Goal: Task Accomplishment & Management: Complete application form

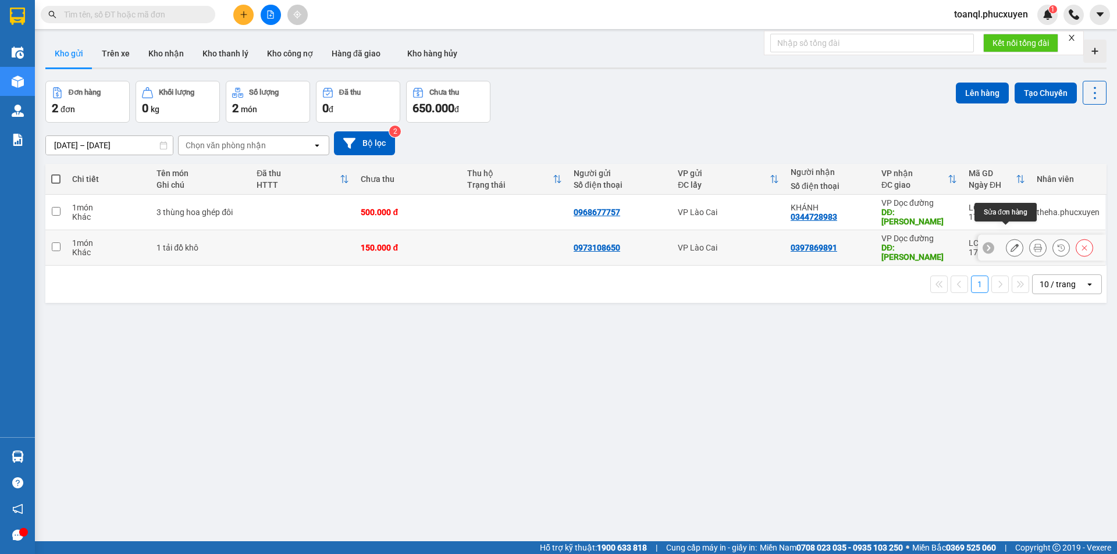
click at [1010, 244] on icon at bounding box center [1014, 248] width 8 height 8
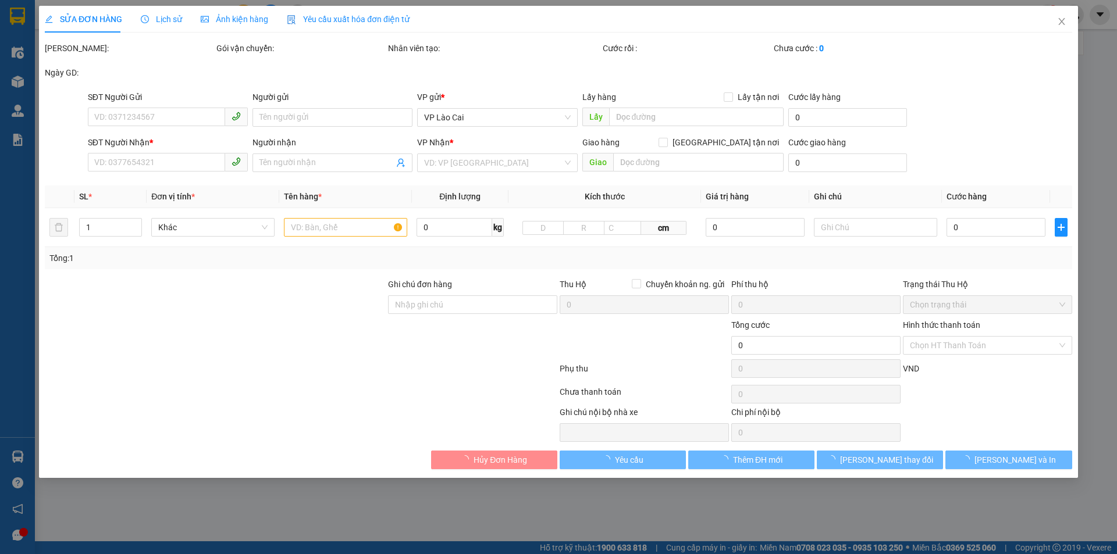
type input "0973108650"
type input "0397869891"
type input "HẠ LONG"
type input "150.000"
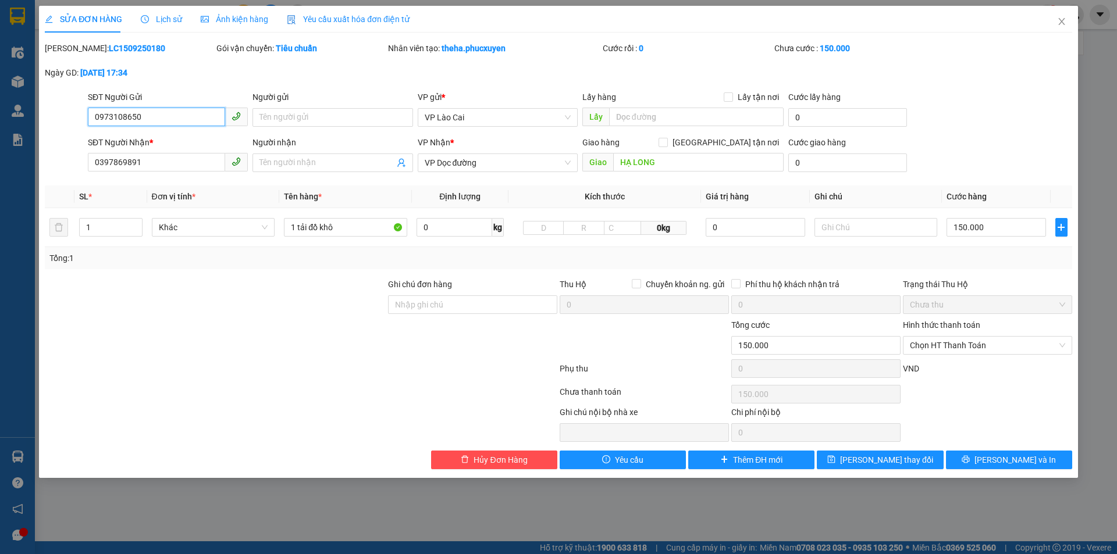
drag, startPoint x: 156, startPoint y: 120, endPoint x: 63, endPoint y: 133, distance: 93.4
click at [63, 133] on form "SĐT Người Gửi 0973108650 0973108650 Người gửi Tên người gửi VP gửi * VP Lào Cai…" at bounding box center [558, 134] width 1027 height 86
drag, startPoint x: 148, startPoint y: 156, endPoint x: 48, endPoint y: 165, distance: 100.4
click at [47, 165] on div "SĐT Người Nhận * 0397869891 0397869891 Người nhận Tên người nhận VP Nhận * VP D…" at bounding box center [558, 156] width 1029 height 41
click at [1063, 30] on span "Close" at bounding box center [1061, 22] width 33 height 33
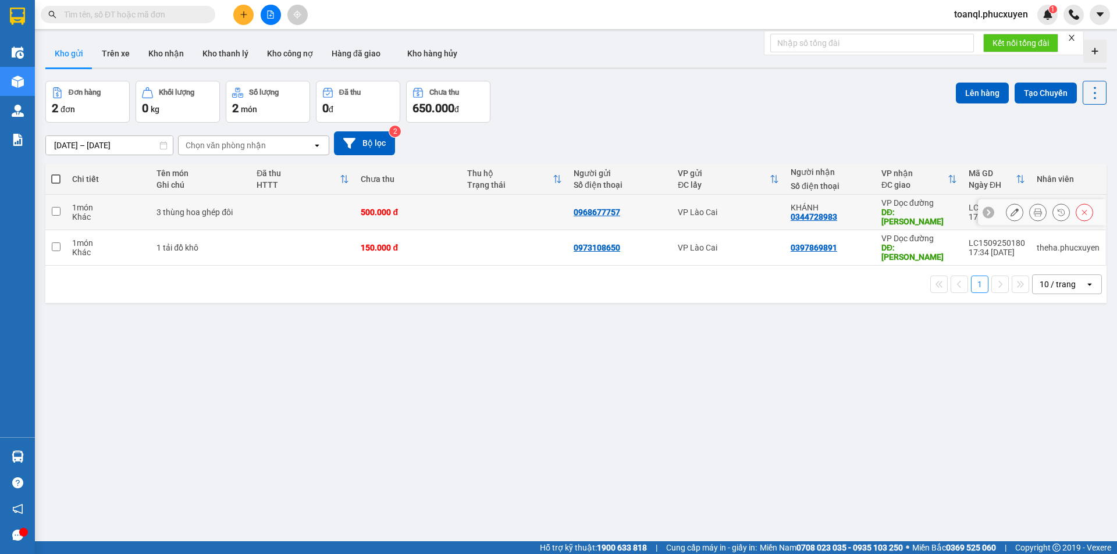
click at [1010, 208] on icon at bounding box center [1014, 212] width 8 height 8
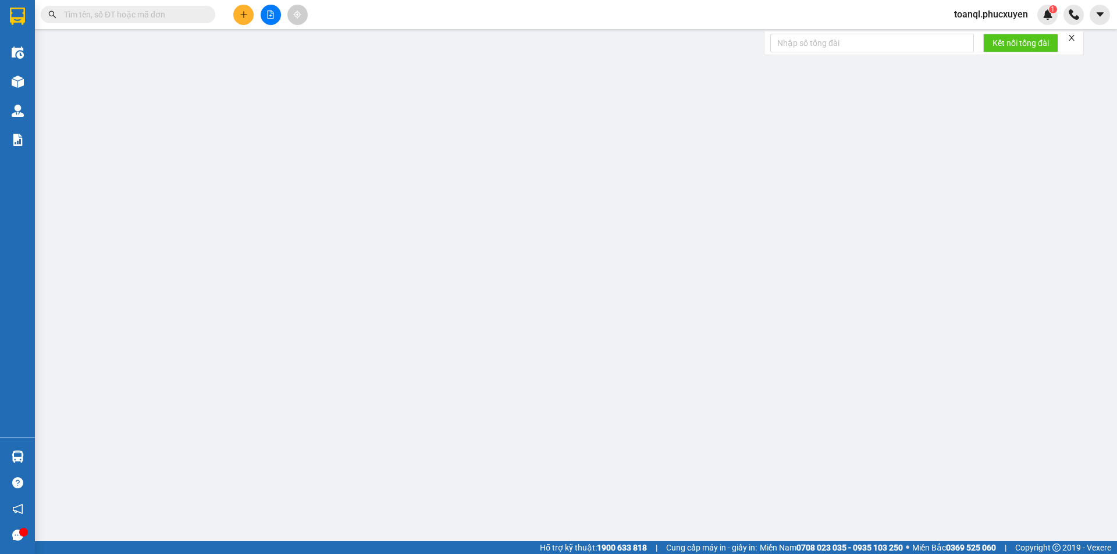
type input "0968677757"
type input "0344728983"
type input "KHÁNH"
type input "HẠ LONG"
type input "500.000"
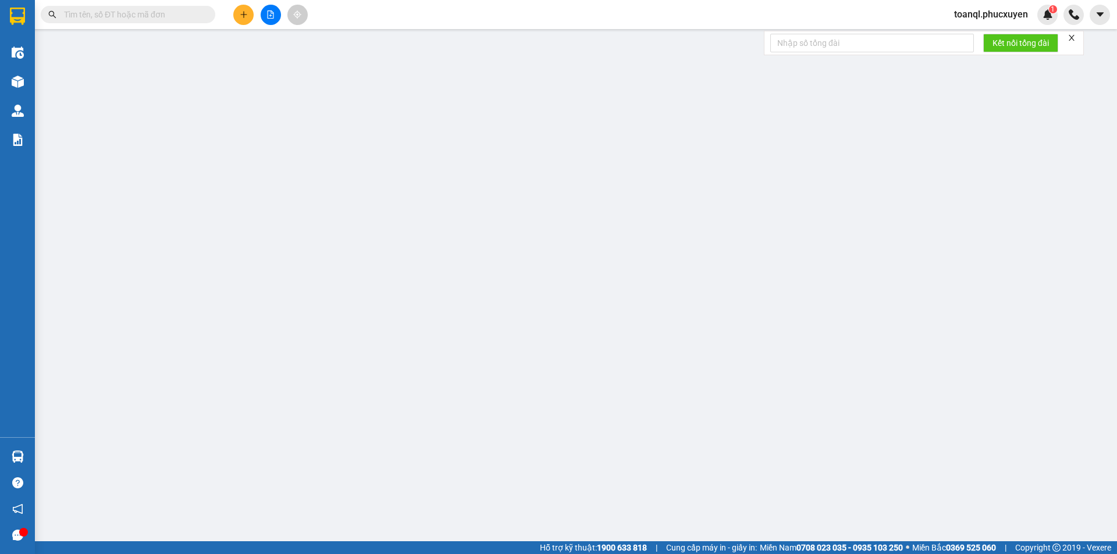
type input "500.000"
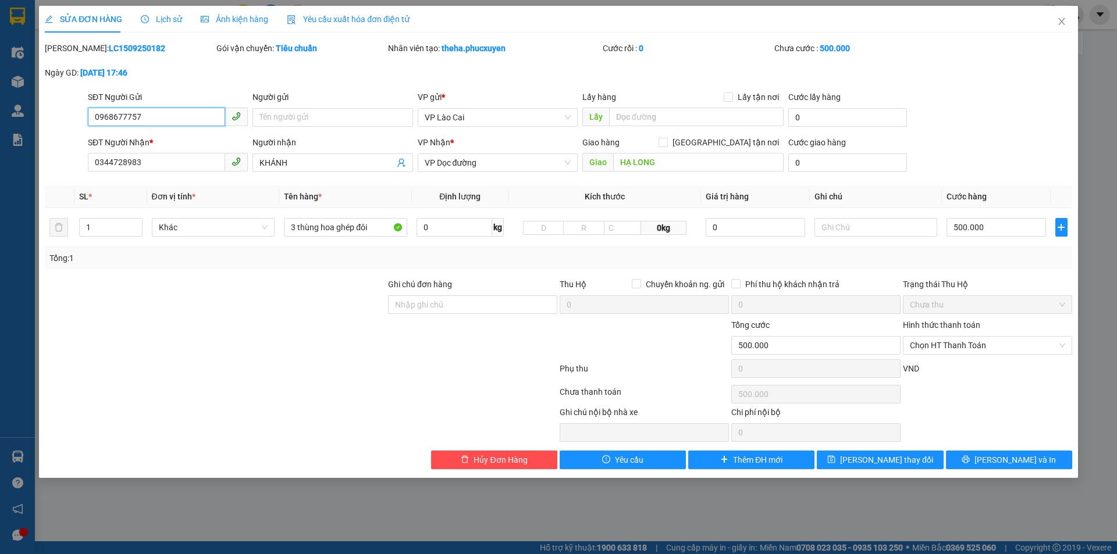
drag, startPoint x: 145, startPoint y: 119, endPoint x: 83, endPoint y: 136, distance: 64.5
click at [83, 136] on form "SĐT Người Gửi 0968677757 0968677757 Người gửi Tên người gửi VP gửi * VP Lào Cai…" at bounding box center [558, 134] width 1027 height 86
drag, startPoint x: 98, startPoint y: 168, endPoint x: 72, endPoint y: 170, distance: 26.9
click at [72, 170] on div "SĐT Người Nhận * 0344728983 0344728983 Người nhận KHÁNH VP Nhận * VP Dọc đường …" at bounding box center [558, 156] width 1029 height 41
click at [1058, 17] on span "Close" at bounding box center [1061, 22] width 33 height 33
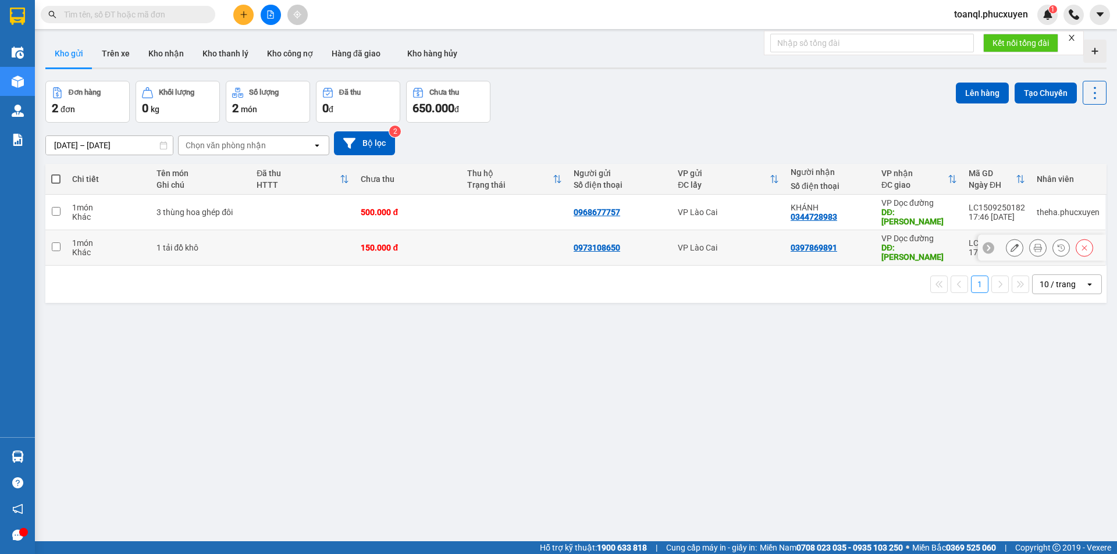
click at [415, 230] on td "150.000 đ" at bounding box center [408, 247] width 106 height 35
checkbox input "true"
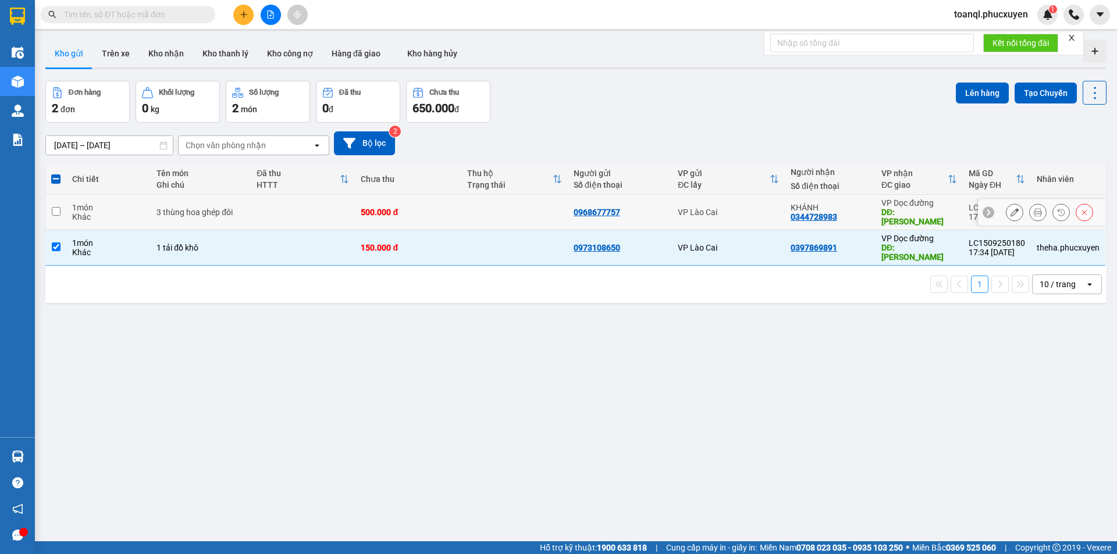
click at [412, 208] on div "500.000 đ" at bounding box center [408, 212] width 95 height 9
checkbox input "true"
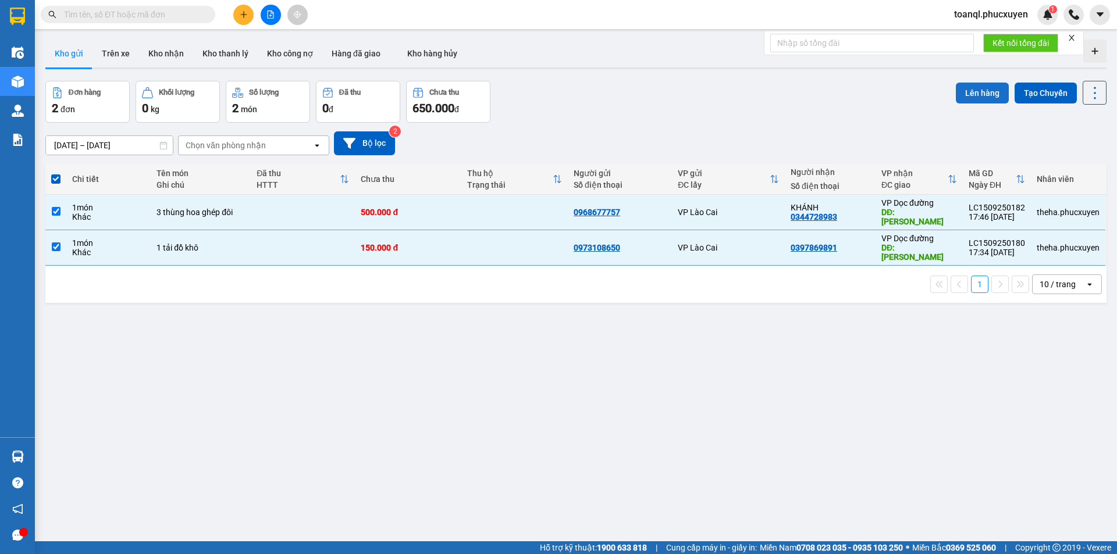
click at [980, 89] on button "Lên hàng" at bounding box center [982, 93] width 53 height 21
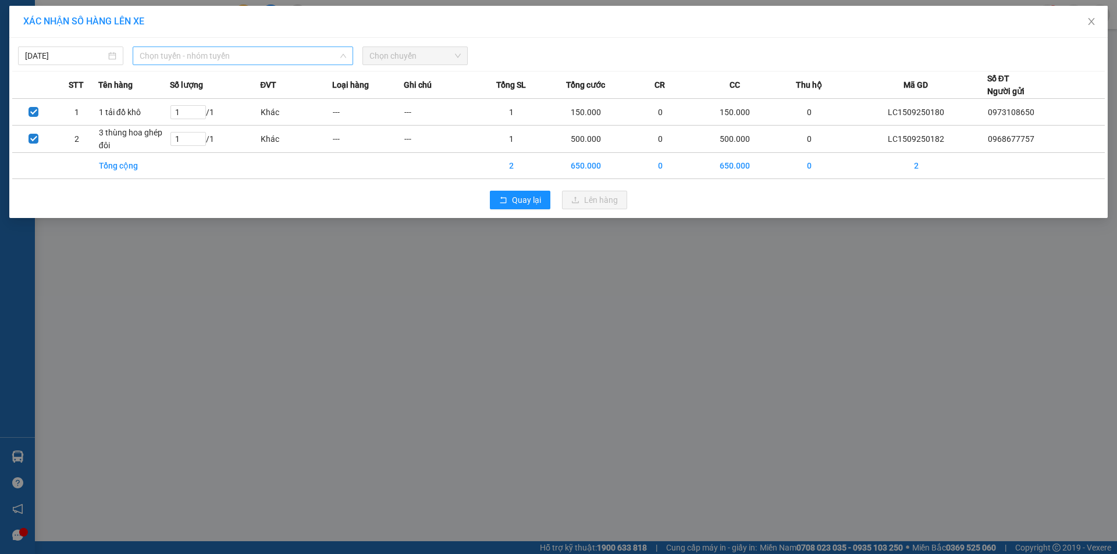
click at [170, 60] on span "Chọn tuyến - nhóm tuyến" at bounding box center [243, 55] width 206 height 17
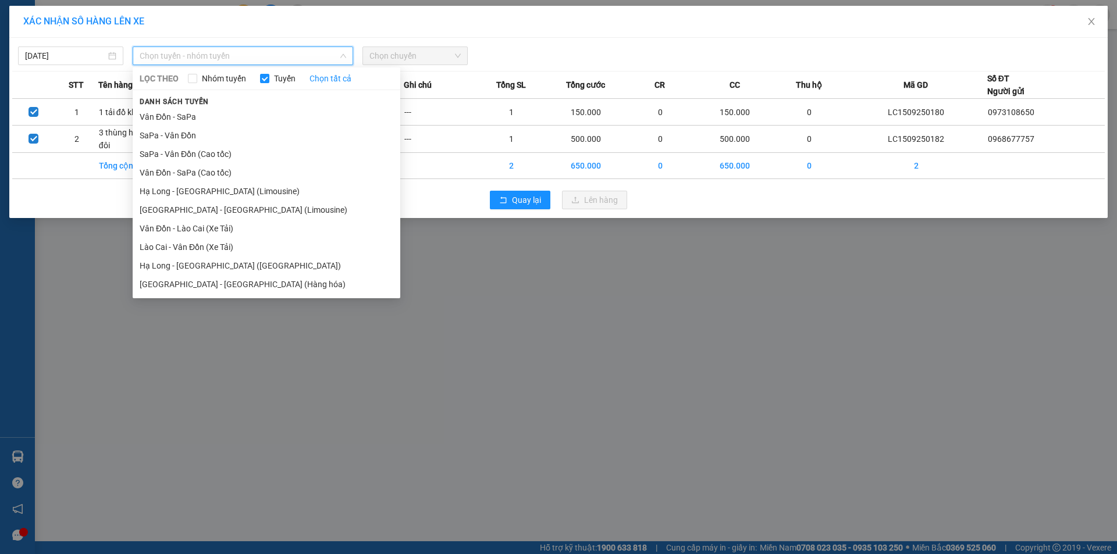
drag, startPoint x: 166, startPoint y: 132, endPoint x: 337, endPoint y: 79, distance: 179.0
click at [168, 132] on li "SaPa - Vân Đồn" at bounding box center [267, 135] width 268 height 19
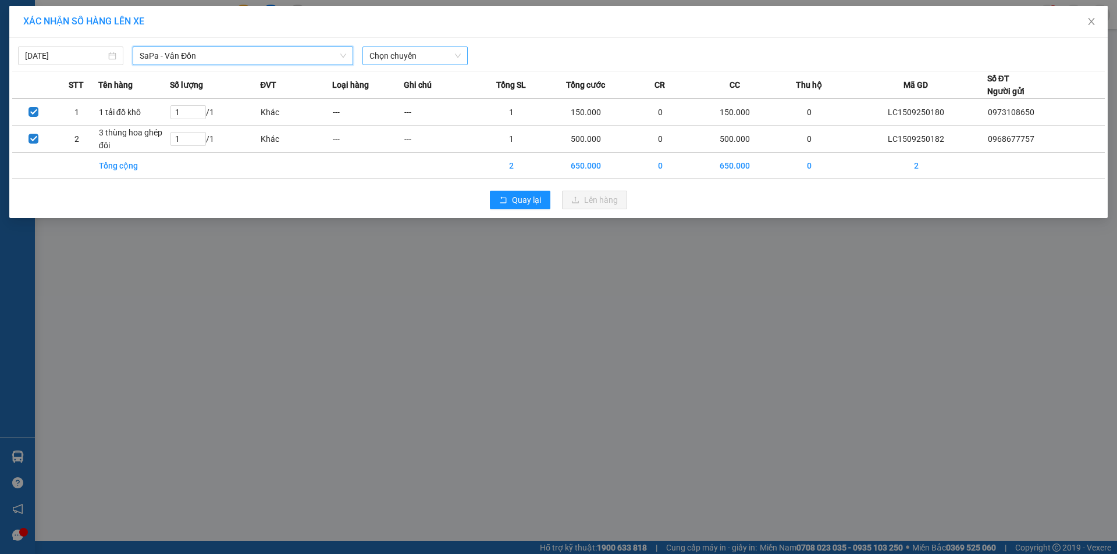
drag, startPoint x: 439, startPoint y: 54, endPoint x: 446, endPoint y: 50, distance: 8.3
click at [439, 54] on span "Chọn chuyến" at bounding box center [414, 55] width 91 height 17
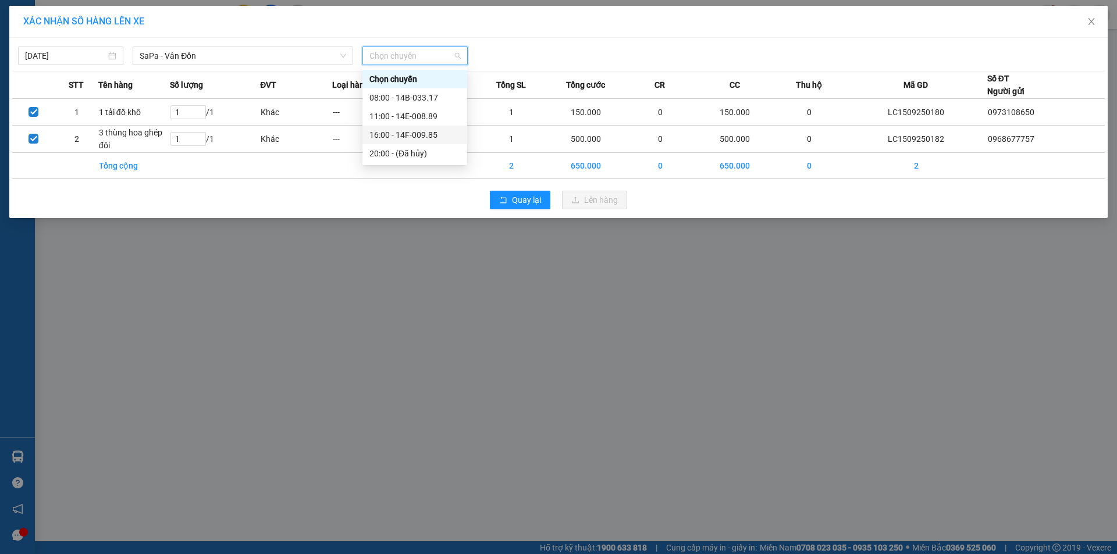
drag, startPoint x: 395, startPoint y: 134, endPoint x: 563, endPoint y: 193, distance: 177.5
click at [401, 134] on div "16:00 - 14F-009.85" at bounding box center [414, 135] width 91 height 13
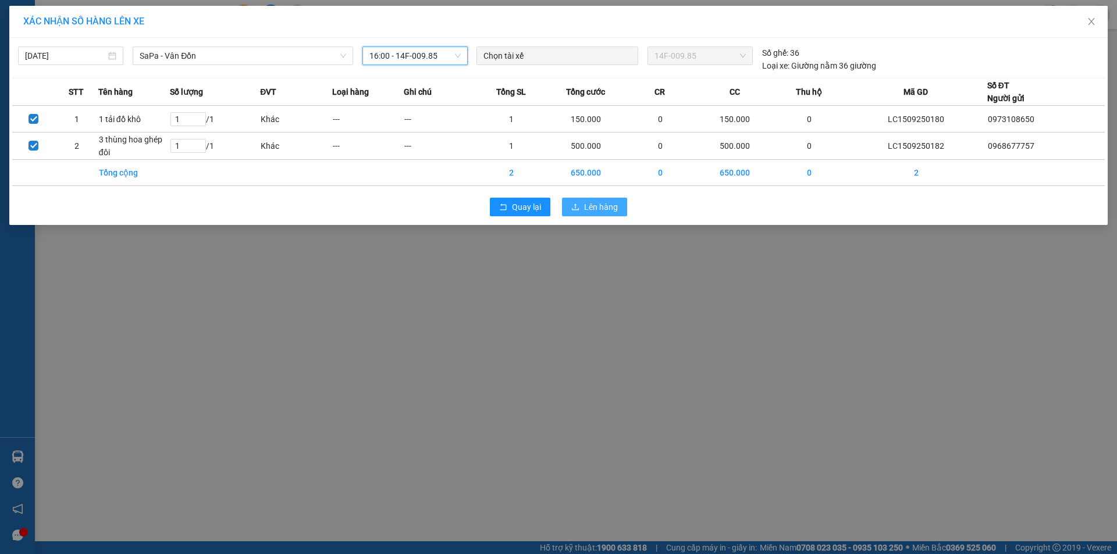
drag, startPoint x: 597, startPoint y: 211, endPoint x: 597, endPoint y: 204, distance: 7.0
click at [597, 208] on span "Lên hàng" at bounding box center [601, 207] width 34 height 13
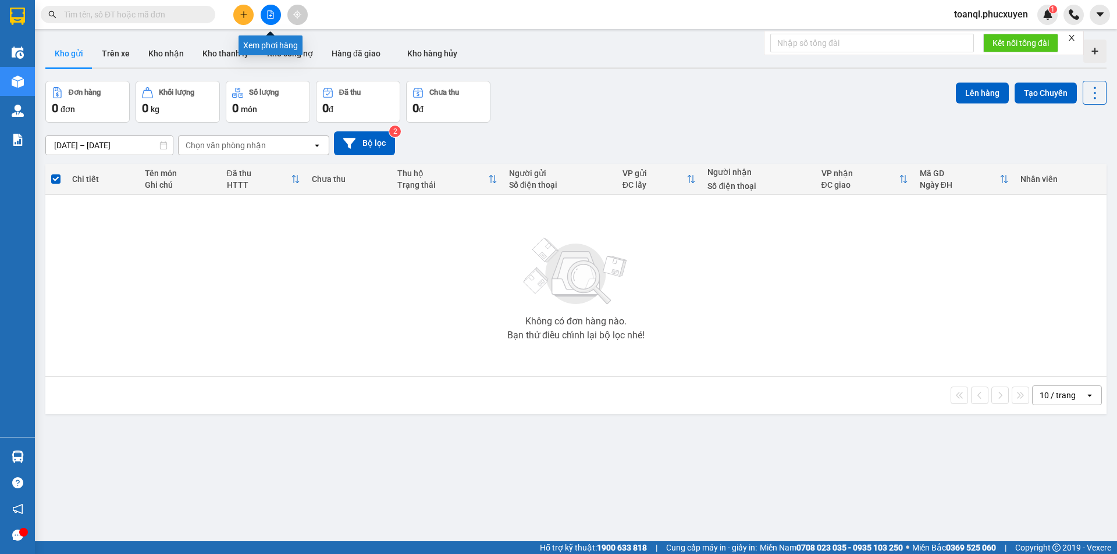
click at [272, 13] on icon "file-add" at bounding box center [271, 14] width 6 height 8
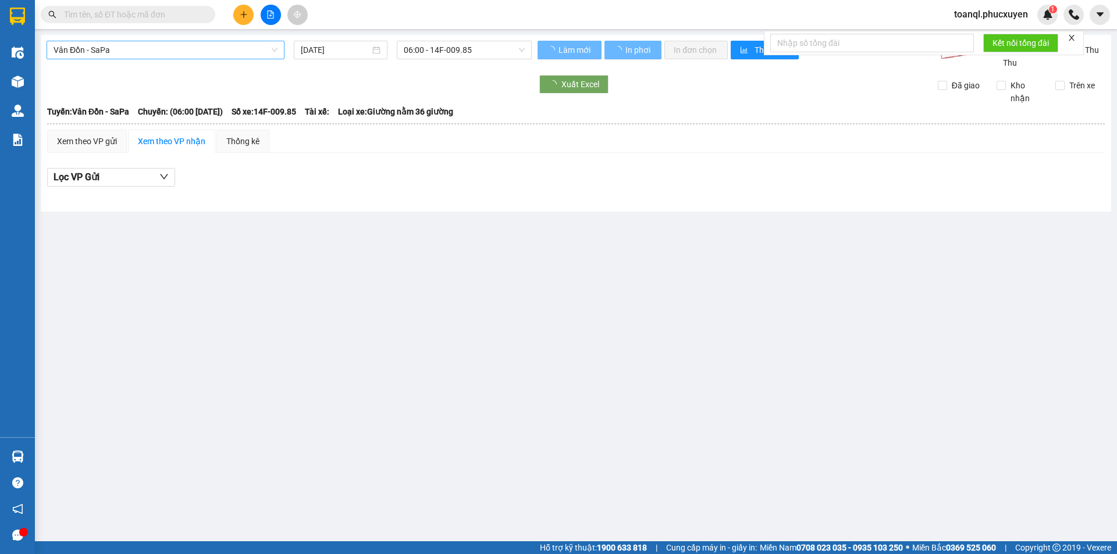
click at [177, 52] on span "Vân Đồn - SaPa" at bounding box center [166, 49] width 224 height 17
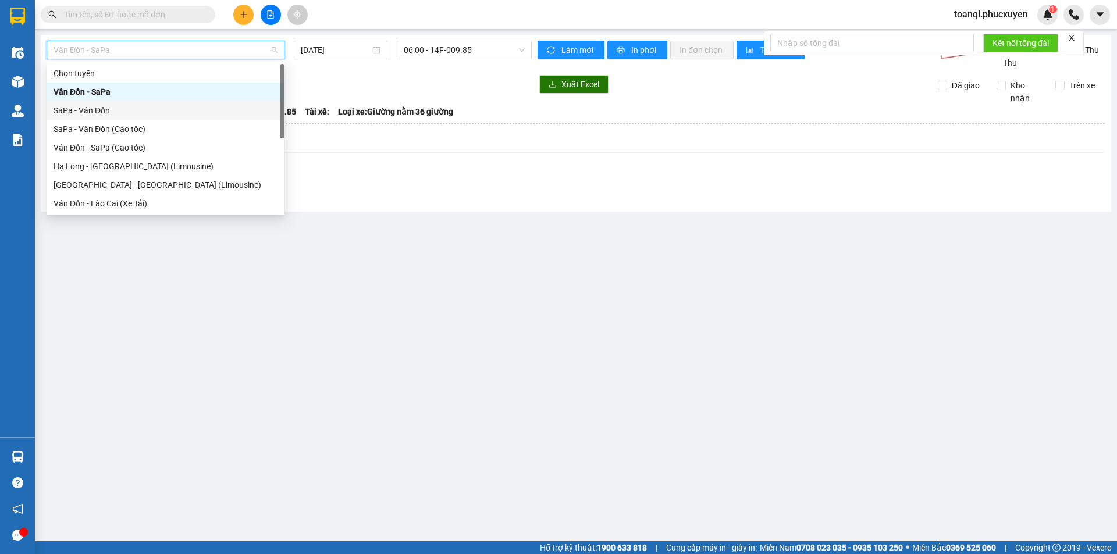
drag, startPoint x: 107, startPoint y: 111, endPoint x: 436, endPoint y: 44, distance: 335.9
click at [109, 111] on div "SaPa - Vân Đồn" at bounding box center [166, 110] width 224 height 13
type input "[DATE]"
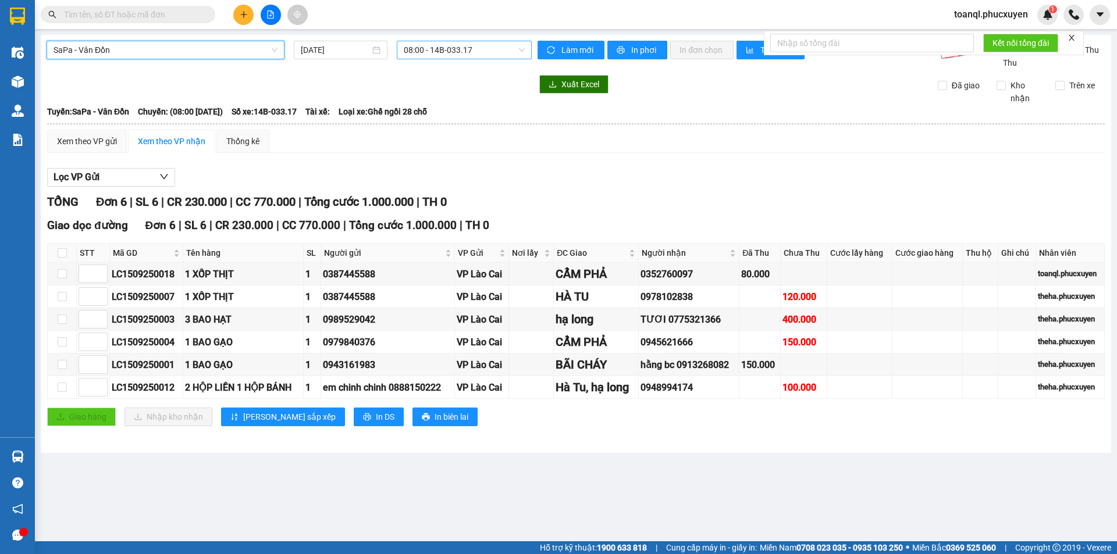
click at [485, 46] on span "08:00 - 14B-033.17" at bounding box center [464, 49] width 121 height 17
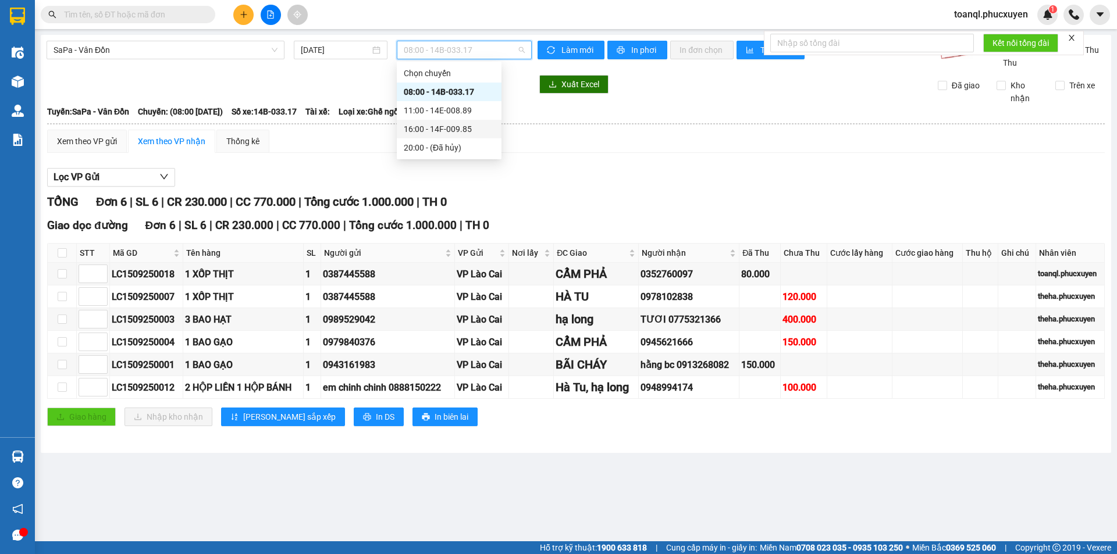
click at [463, 127] on div "16:00 - 14F-009.85" at bounding box center [449, 129] width 91 height 13
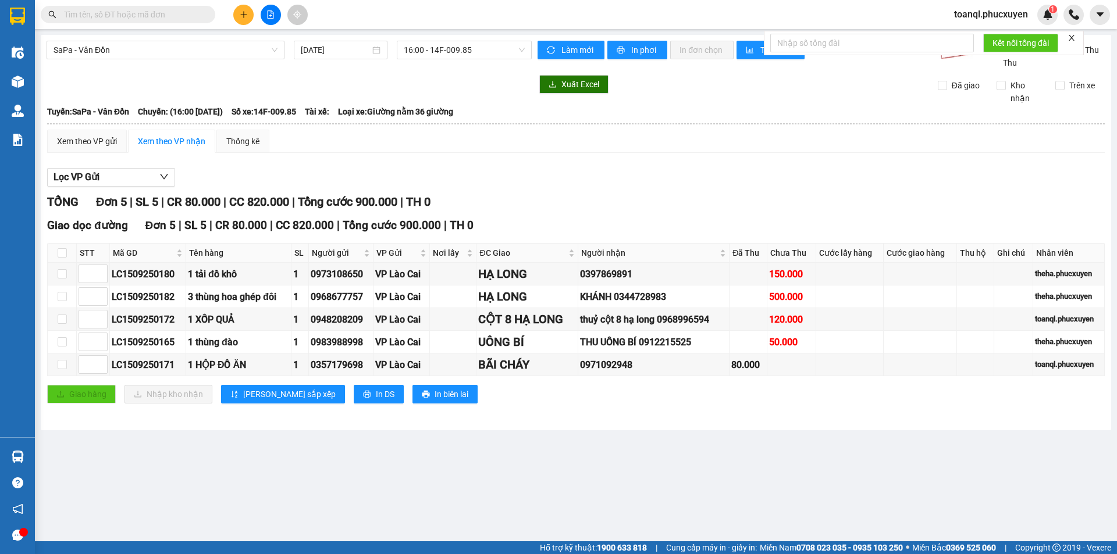
click at [238, 23] on button at bounding box center [243, 15] width 20 height 20
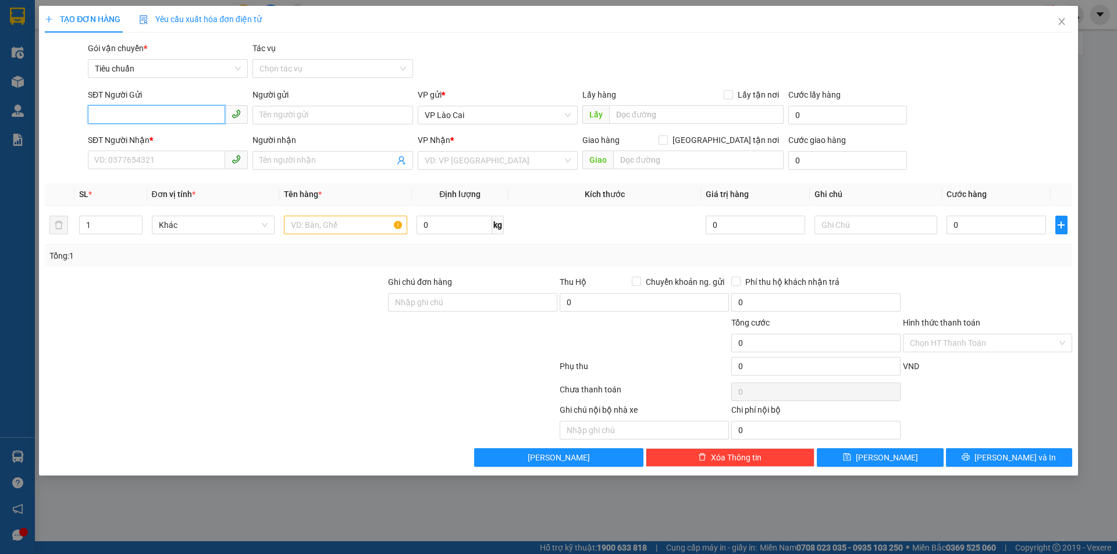
click at [142, 116] on input "SĐT Người Gửi" at bounding box center [156, 114] width 137 height 19
paste input "0816468467"
type input "0816468467"
click at [144, 162] on input "SĐT Người Nhận *" at bounding box center [156, 160] width 137 height 19
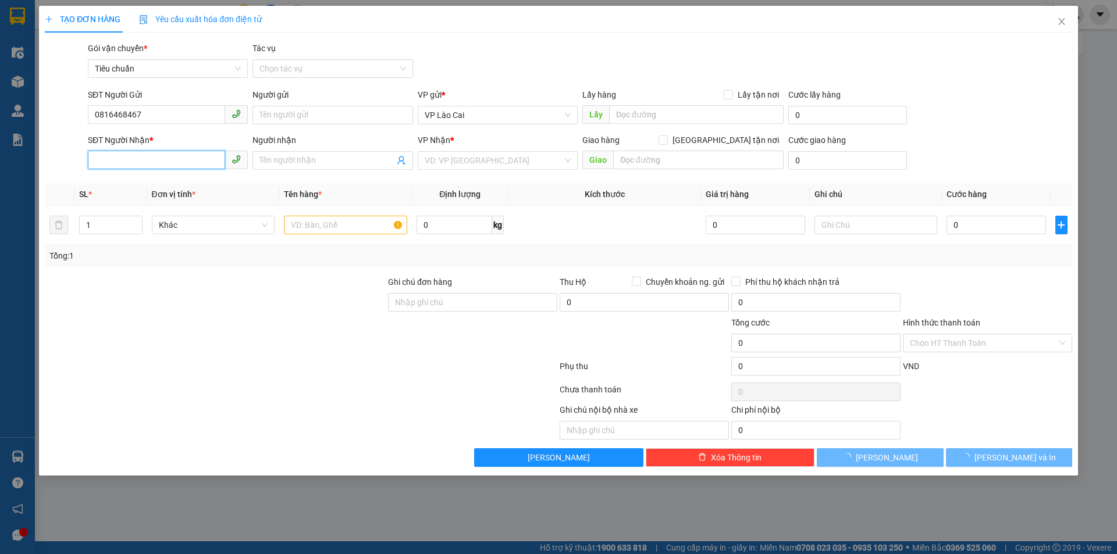
paste input "0816468467"
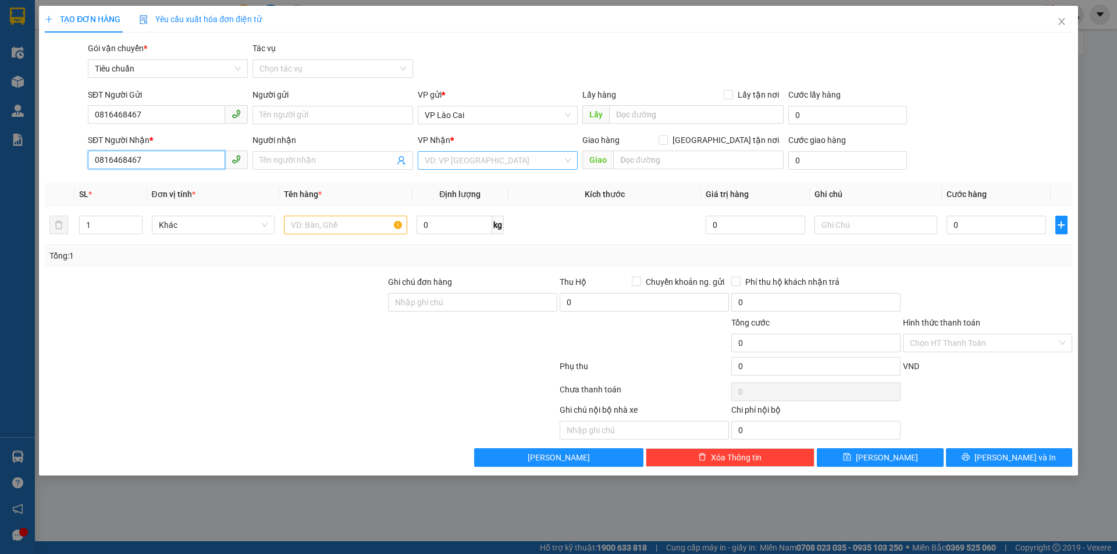
type input "0816468467"
click at [485, 165] on input "search" at bounding box center [494, 160] width 138 height 17
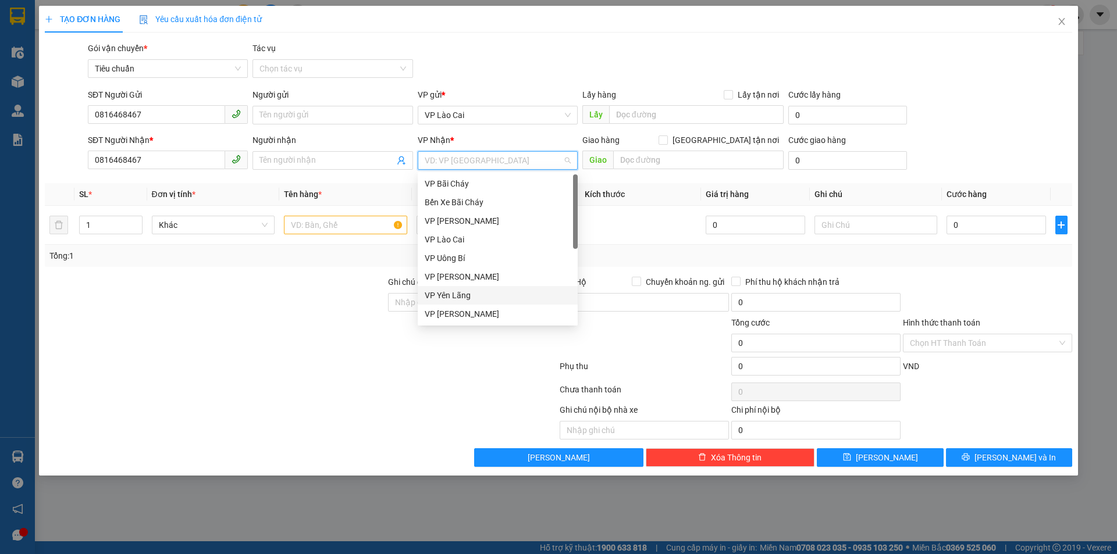
scroll to position [186, 0]
click at [459, 306] on div "VP Dọc đường" at bounding box center [498, 314] width 160 height 19
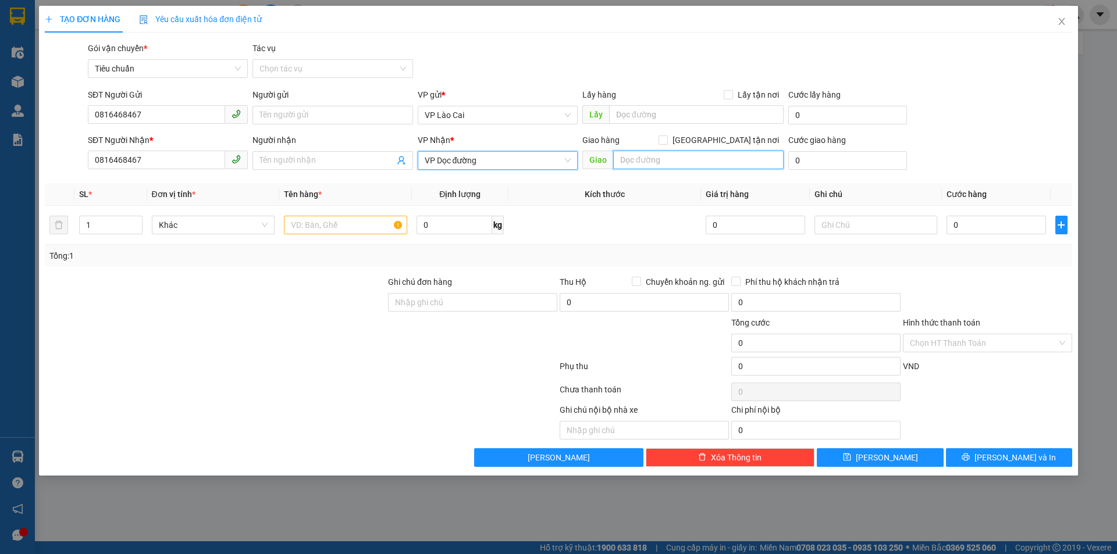
click at [649, 156] on input "text" at bounding box center [698, 160] width 170 height 19
type input "SAO ĐỎ"
click at [388, 225] on input "text" at bounding box center [345, 225] width 123 height 19
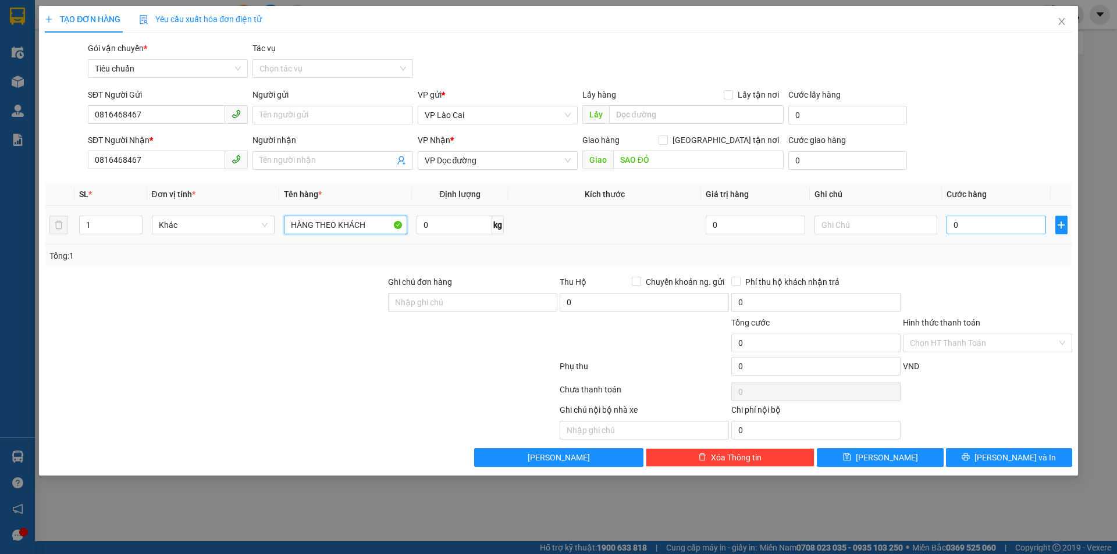
type input "HÀNG THEO KHÁCH"
click at [969, 223] on input "0" at bounding box center [995, 225] width 99 height 19
type input "1"
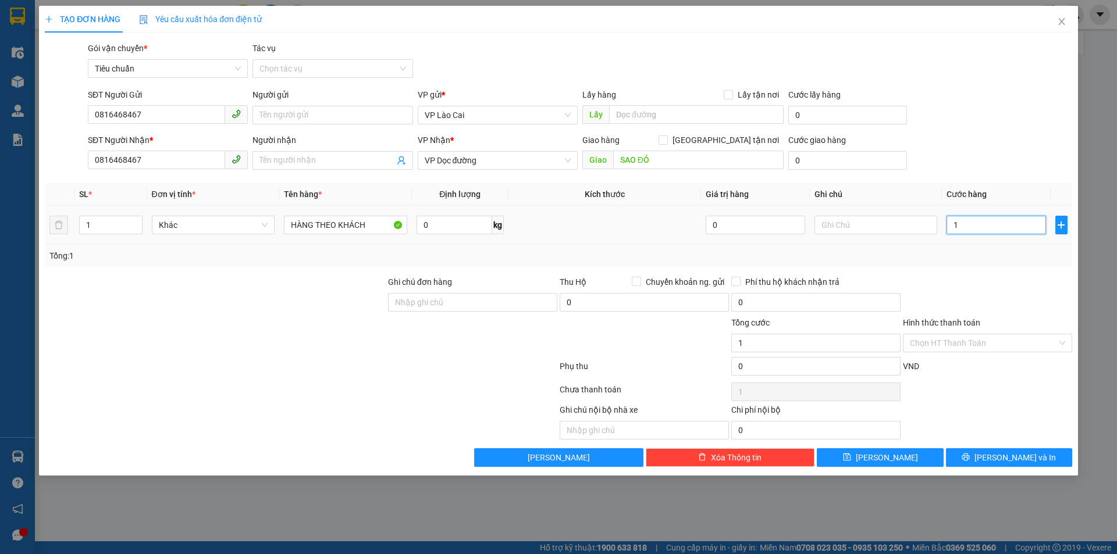
type input "10"
type input "100"
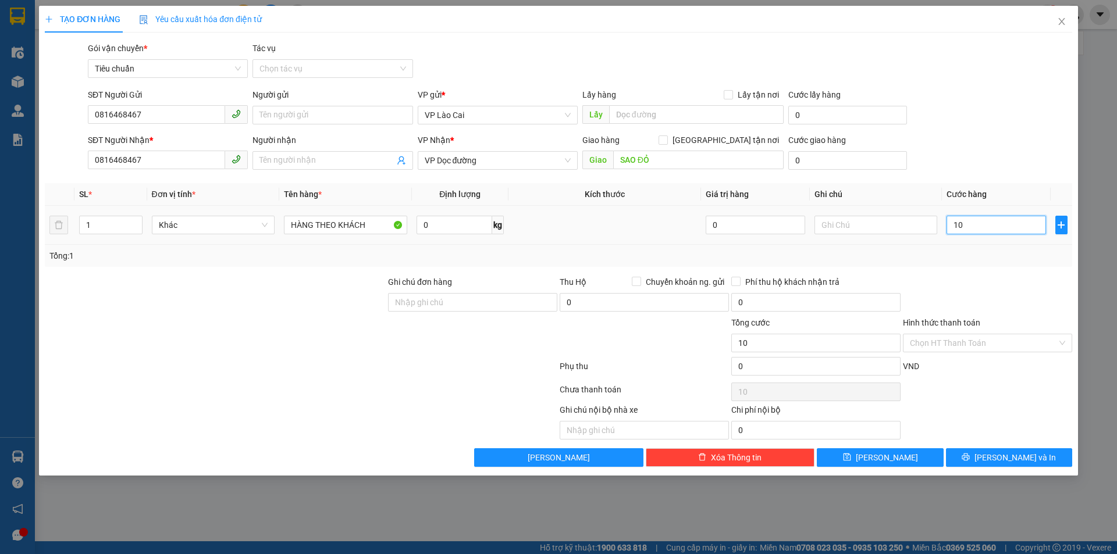
type input "100"
type input "100.000"
click at [983, 459] on button "[PERSON_NAME] và In" at bounding box center [1009, 457] width 126 height 19
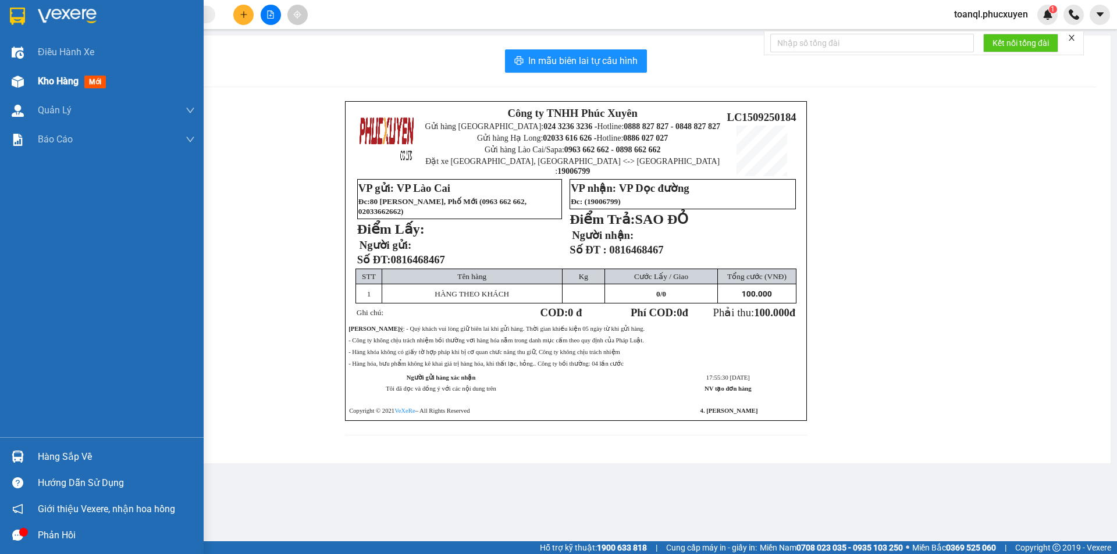
click at [19, 79] on img at bounding box center [18, 82] width 12 height 12
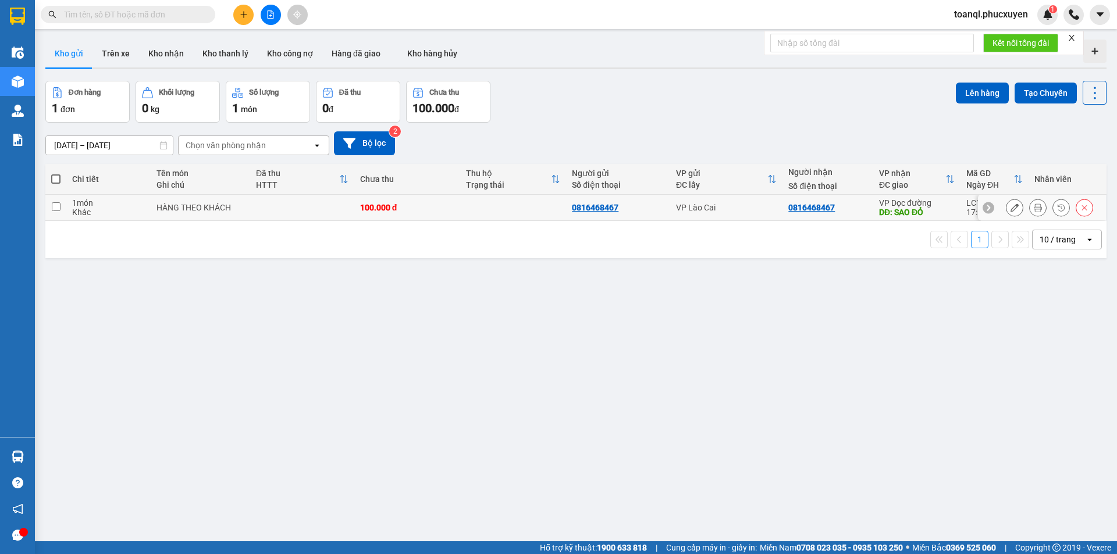
click at [253, 213] on td at bounding box center [302, 208] width 104 height 26
checkbox input "true"
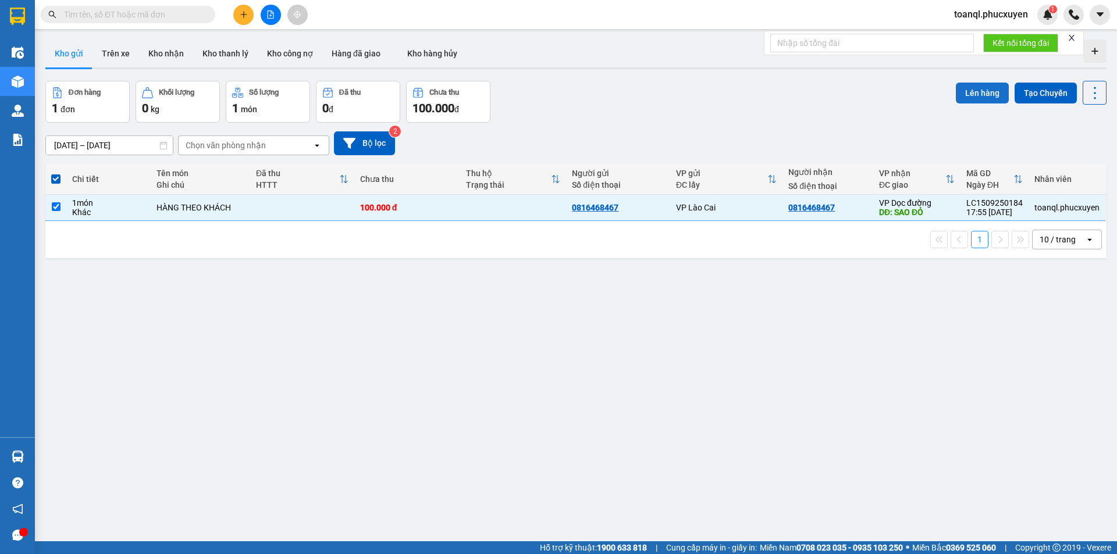
click at [971, 94] on button "Lên hàng" at bounding box center [982, 93] width 53 height 21
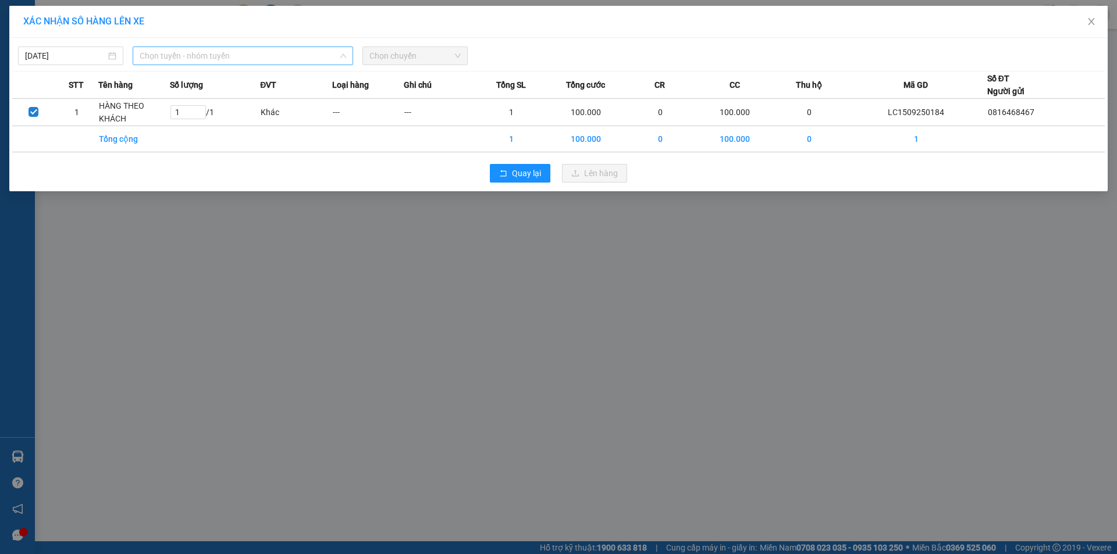
click at [299, 54] on span "Chọn tuyến - nhóm tuyến" at bounding box center [243, 55] width 206 height 17
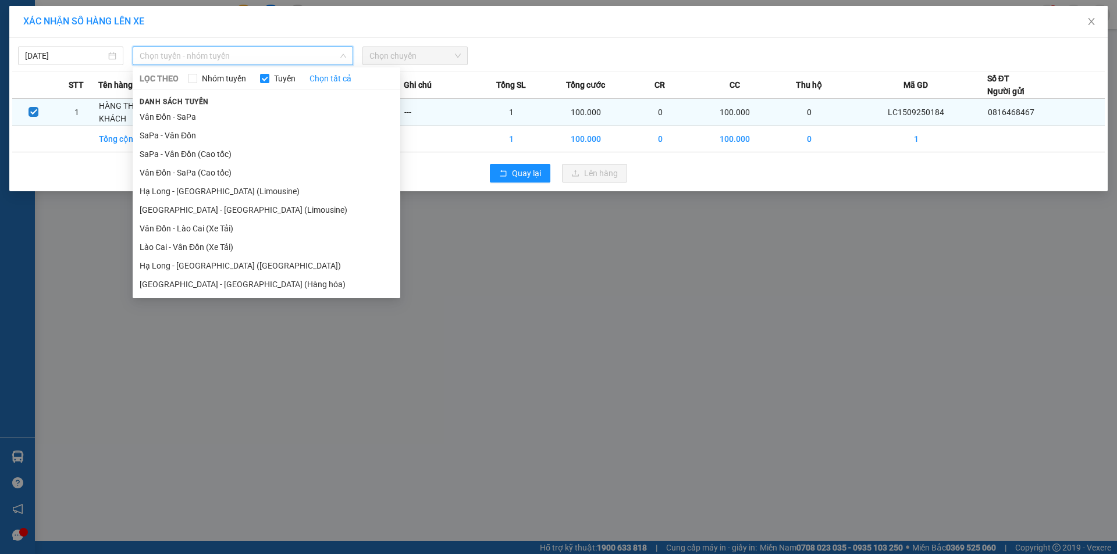
drag, startPoint x: 179, startPoint y: 140, endPoint x: 259, endPoint y: 110, distance: 85.6
click at [180, 138] on li "SaPa - Vân Đồn" at bounding box center [267, 135] width 268 height 19
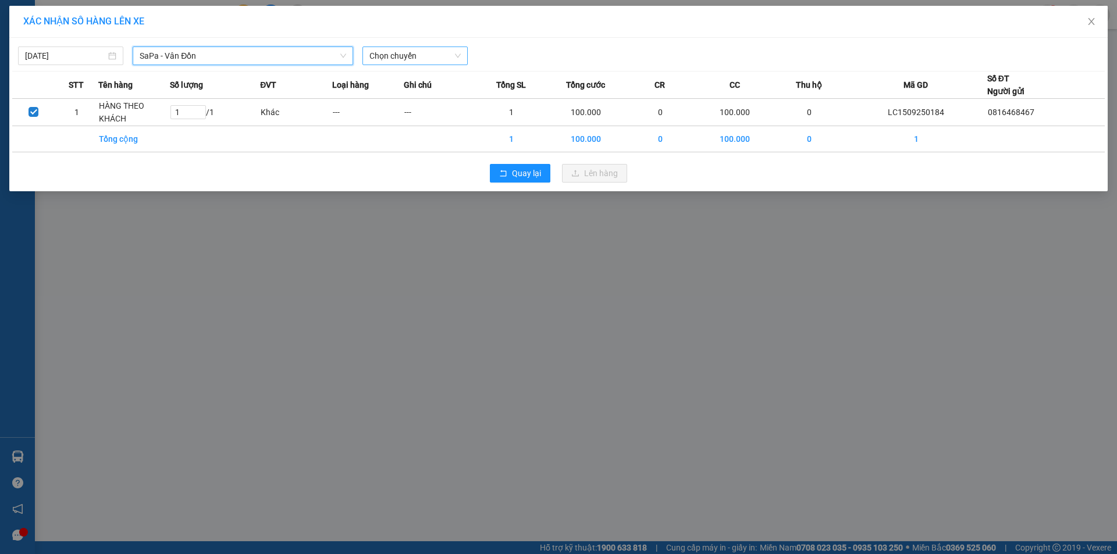
click at [421, 49] on span "Chọn chuyến" at bounding box center [414, 55] width 91 height 17
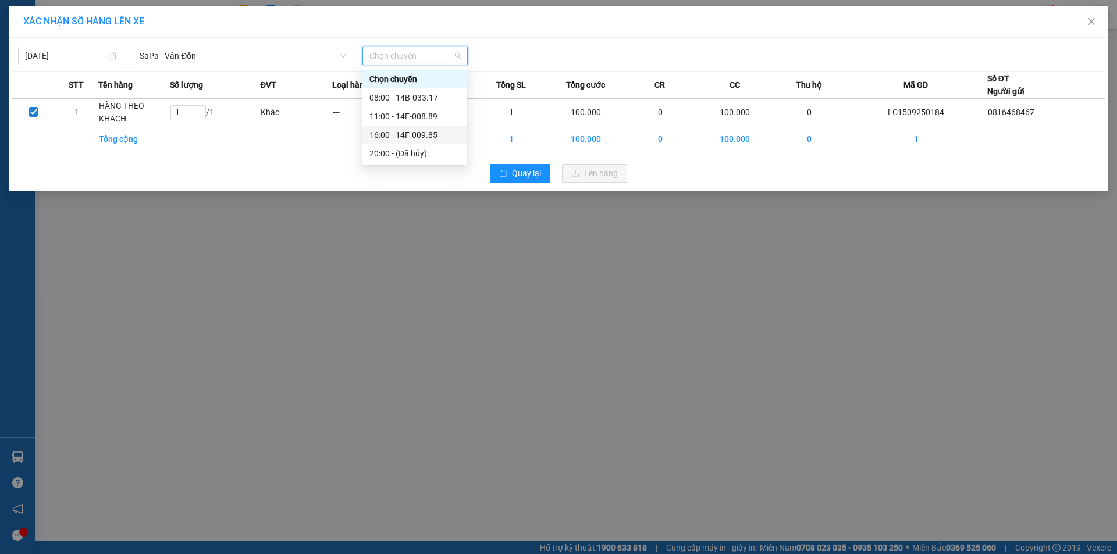
click at [420, 135] on div "16:00 - 14F-009.85" at bounding box center [414, 135] width 91 height 13
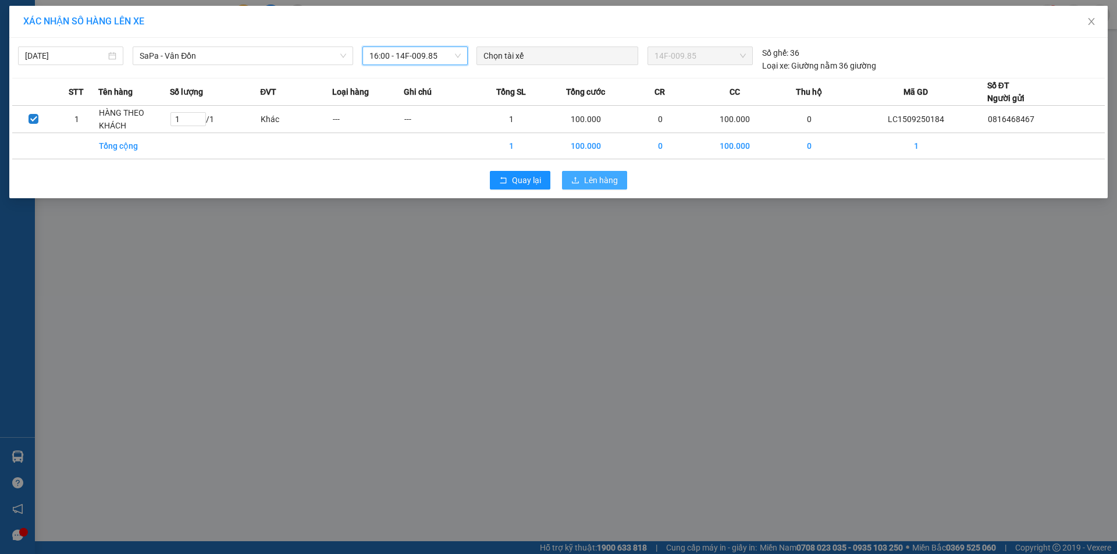
click at [598, 184] on span "Lên hàng" at bounding box center [601, 180] width 34 height 13
